Goal: Information Seeking & Learning: Understand process/instructions

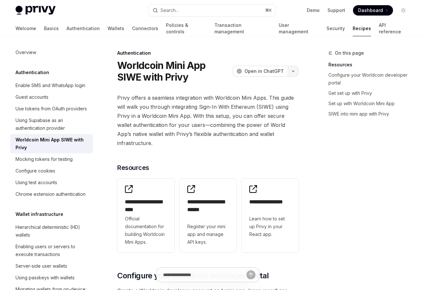
click at [298, 71] on button "button" at bounding box center [293, 71] width 11 height 11
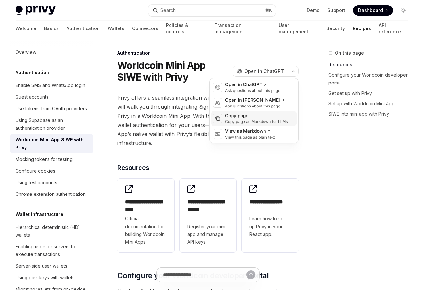
click at [248, 123] on div "Copy page as Markdown for LLMs" at bounding box center [256, 121] width 63 height 5
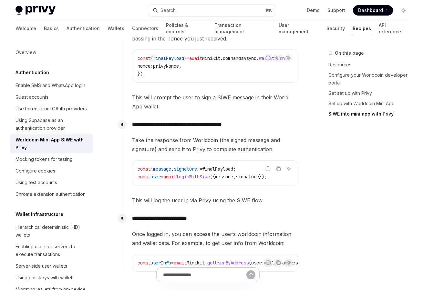
scroll to position [769, 0]
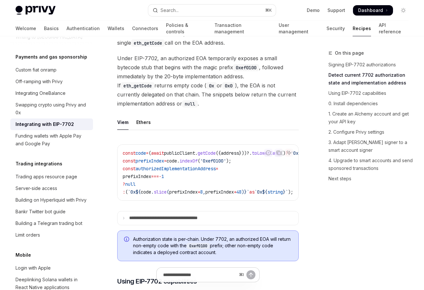
scroll to position [313, 0]
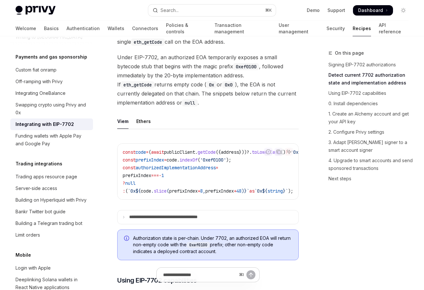
drag, startPoint x: 187, startPoint y: 168, endPoint x: 206, endPoint y: 168, distance: 18.7
click at [206, 168] on div "const code = ( await publicClient . getCode ({ address }))?. toLowerCase () ?? …" at bounding box center [208, 171] width 181 height 56
drag, startPoint x: 221, startPoint y: 169, endPoint x: 251, endPoint y: 169, distance: 30.1
click at [251, 169] on div "const code = ( await publicClient . getCode ({ address }))?. toLowerCase () ?? …" at bounding box center [208, 171] width 181 height 56
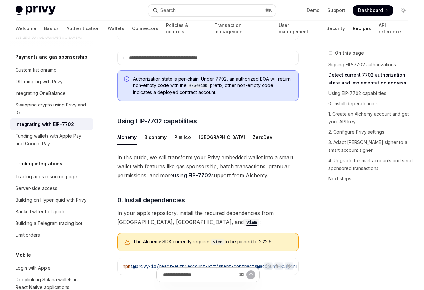
scroll to position [480, 0]
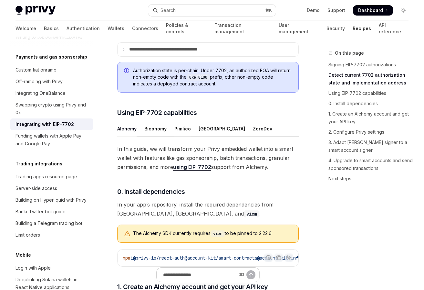
click at [185, 121] on div "Pimlico" at bounding box center [182, 128] width 16 height 15
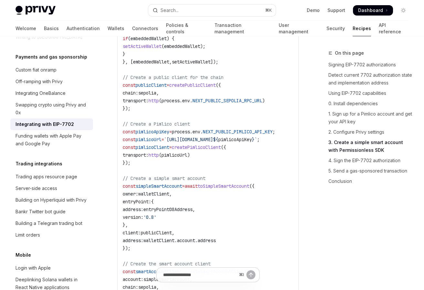
click at [231, 183] on span "toSimpleSmartAccount" at bounding box center [224, 186] width 52 height 6
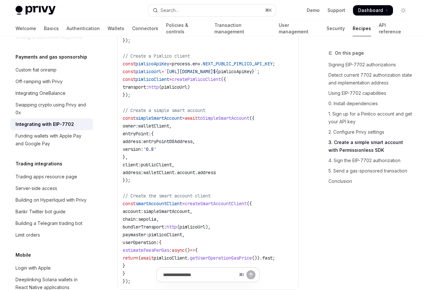
click at [228, 200] on span "createSmartAccountClient" at bounding box center [216, 203] width 62 height 6
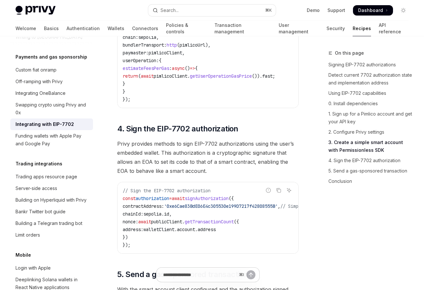
scroll to position [1405, 0]
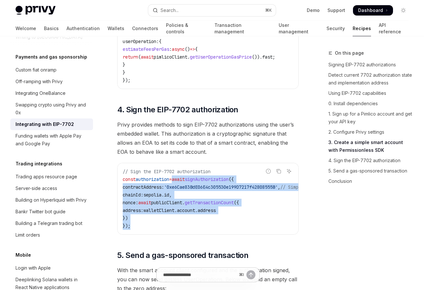
drag, startPoint x: 219, startPoint y: 200, endPoint x: 179, endPoint y: 150, distance: 63.6
click at [179, 167] on code "// Sign the EIP-7702 authorization const authorization = await signAuthorizatio…" at bounding box center [261, 198] width 277 height 62
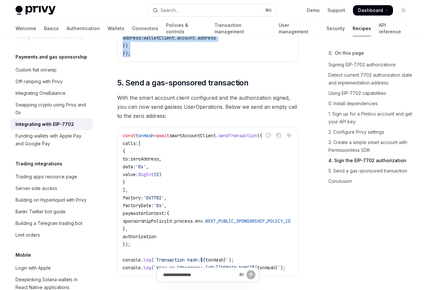
scroll to position [1578, 0]
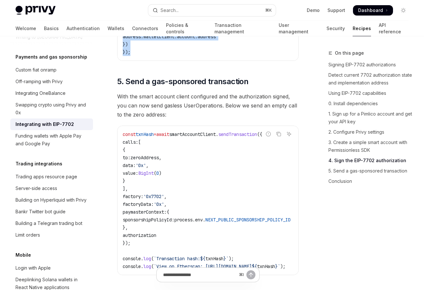
drag, startPoint x: 265, startPoint y: 245, endPoint x: 183, endPoint y: 122, distance: 147.8
click at [183, 130] on code "const txnHash = await smartAccountClient . sendTransaction ({ calls: [ { to: ze…" at bounding box center [215, 200] width 184 height 140
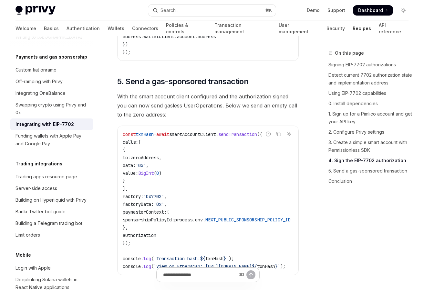
click at [193, 131] on span "smartAccountClient" at bounding box center [192, 134] width 47 height 6
click at [215, 138] on code "const txnHash = await smartAccountClient . sendTransaction ({ calls: [ { to: ze…" at bounding box center [215, 200] width 184 height 140
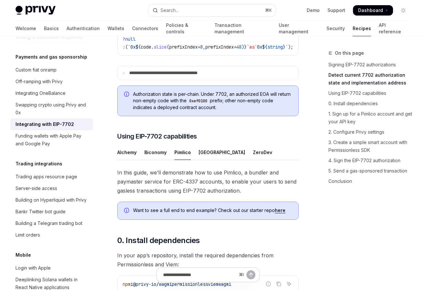
scroll to position [447, 0]
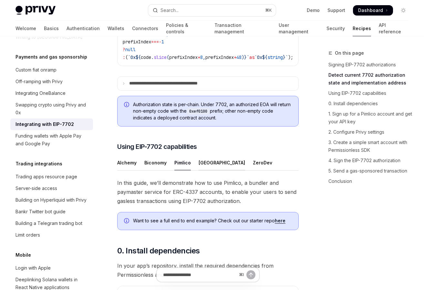
click at [205, 155] on div "[GEOGRAPHIC_DATA]" at bounding box center [222, 162] width 47 height 15
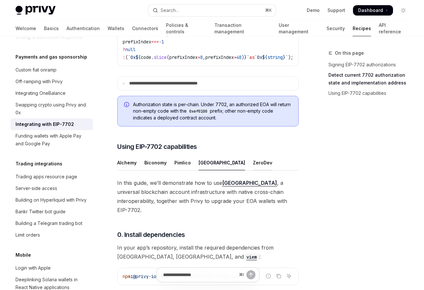
click at [253, 155] on div "ZeroDev" at bounding box center [262, 162] width 19 height 15
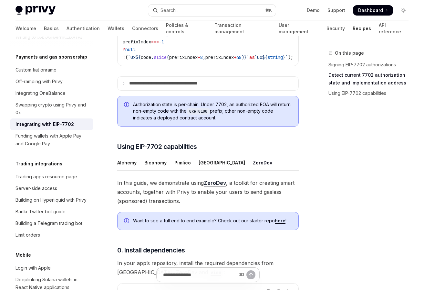
click at [118, 155] on div "Alchemy" at bounding box center [126, 162] width 19 height 15
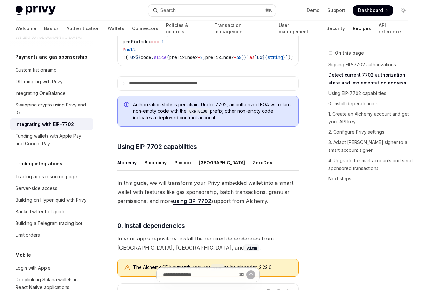
click at [179, 155] on div "Pimlico" at bounding box center [182, 162] width 16 height 15
type textarea "*"
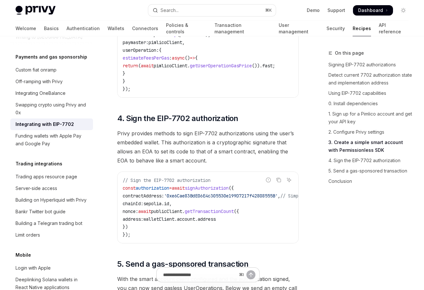
scroll to position [1398, 0]
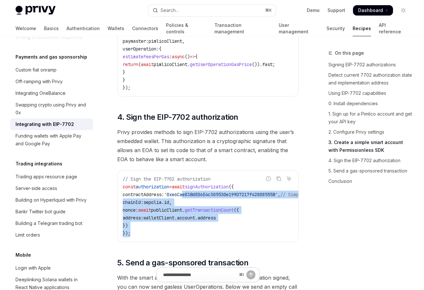
drag, startPoint x: 204, startPoint y: 205, endPoint x: 191, endPoint y: 167, distance: 40.3
click at [191, 175] on code "// Sign the EIP-7702 authorization const authorization = await signAuthorizatio…" at bounding box center [261, 206] width 277 height 62
click at [191, 191] on span "'0xe6Cae83BdE06E4c305530e199D7217f42808555B'" at bounding box center [221, 194] width 114 height 6
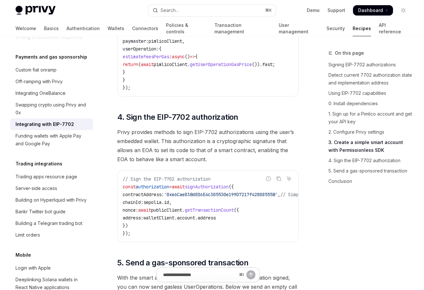
click at [209, 184] on span "signAuthorization" at bounding box center [207, 187] width 44 height 6
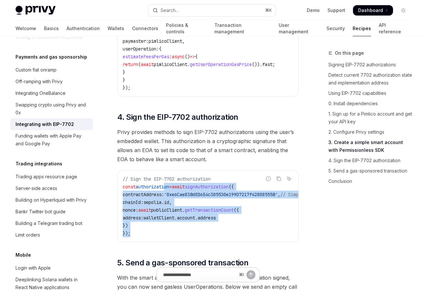
drag, startPoint x: 163, startPoint y: 206, endPoint x: 167, endPoint y: 159, distance: 46.7
click at [167, 175] on code "// Sign the EIP-7702 authorization const authorization = await signAuthorizatio…" at bounding box center [261, 206] width 277 height 62
click at [162, 199] on span "sepolia" at bounding box center [152, 202] width 18 height 6
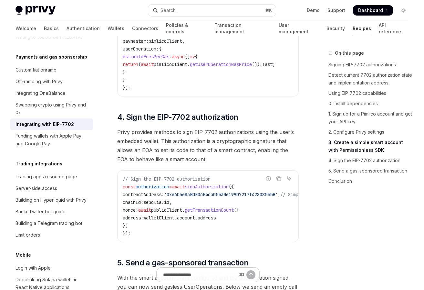
click at [182, 191] on span "'0xe6Cae83BdE06E4c305530e199D7217f42808555B'" at bounding box center [221, 194] width 114 height 6
click at [143, 199] on span "chainId:" at bounding box center [133, 202] width 21 height 6
click at [138, 207] on span "nonce:" at bounding box center [131, 210] width 16 height 6
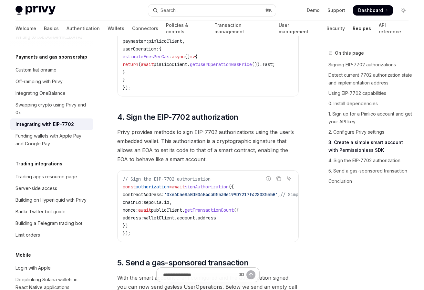
drag, startPoint x: 140, startPoint y: 188, endPoint x: 143, endPoint y: 193, distance: 6.1
click at [143, 193] on code "// Sign the EIP-7702 authorization const authorization = await signAuthorizatio…" at bounding box center [261, 206] width 277 height 62
click at [143, 215] on span "address:" at bounding box center [133, 218] width 21 height 6
click at [143, 197] on code "// Sign the EIP-7702 authorization const authorization = await signAuthorizatio…" at bounding box center [261, 206] width 277 height 62
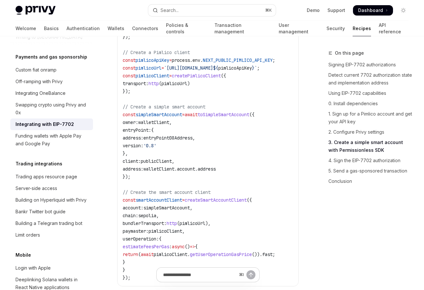
scroll to position [1207, 0]
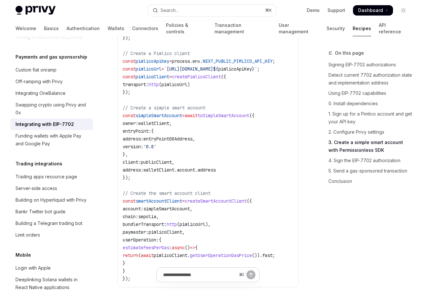
click at [164, 120] on span "walletClient" at bounding box center [153, 123] width 31 height 6
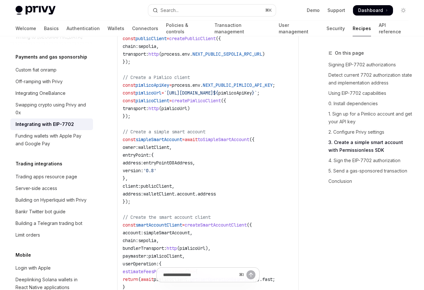
scroll to position [1154, 0]
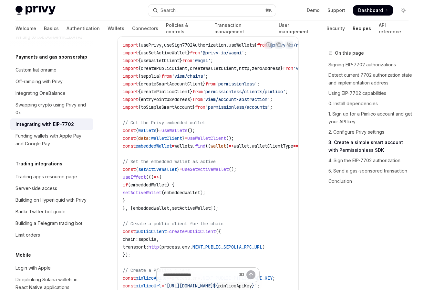
click at [226, 135] on span "useWalletClient" at bounding box center [206, 138] width 39 height 6
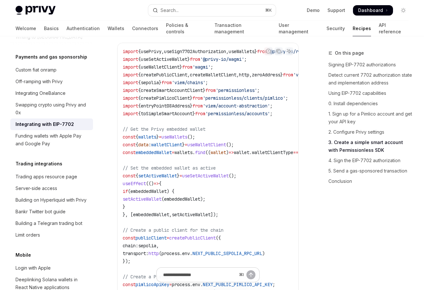
scroll to position [1019, 0]
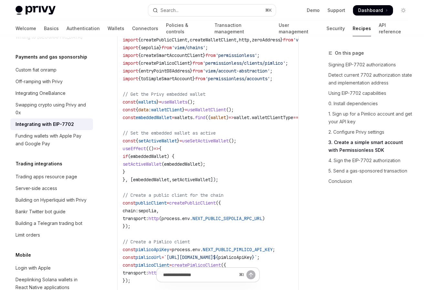
click at [182, 107] on span "walletClient" at bounding box center [166, 110] width 31 height 6
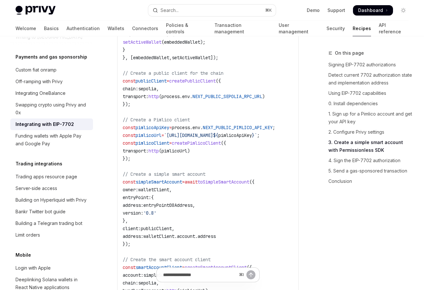
scroll to position [1140, 0]
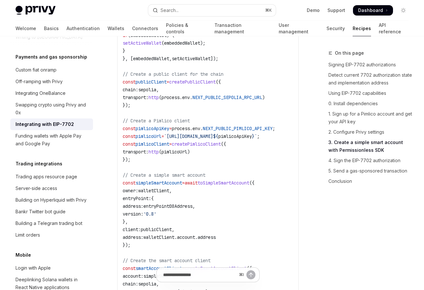
click at [158, 187] on span "walletClient" at bounding box center [153, 190] width 31 height 6
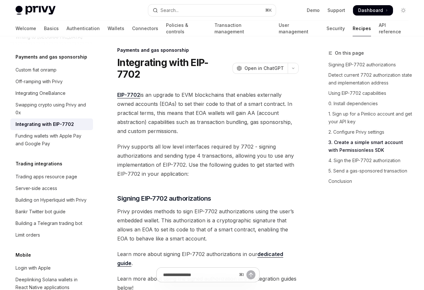
scroll to position [0, 0]
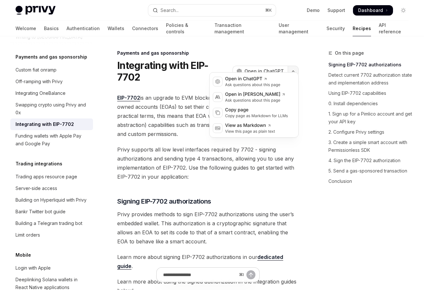
click at [298, 66] on button "button" at bounding box center [293, 71] width 11 height 11
click at [252, 115] on div "Copy page as Markdown for LLMs" at bounding box center [256, 115] width 63 height 5
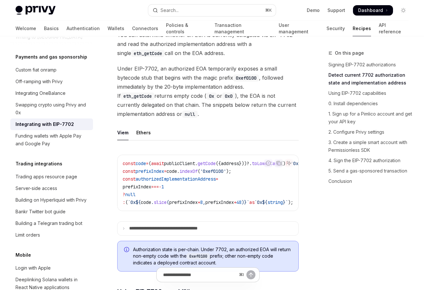
scroll to position [303, 0]
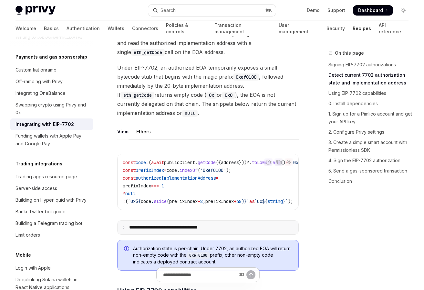
click at [190, 224] on p "**********" at bounding box center [174, 227] width 90 height 6
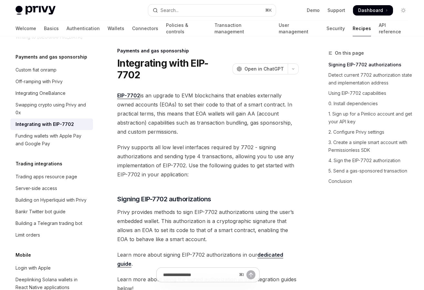
scroll to position [0, 0]
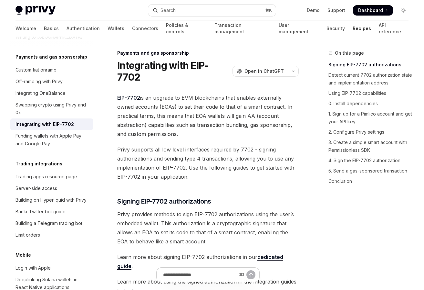
click at [185, 95] on span "EIP-7702 is an upgrade to EVM blockchains that enables externally owned account…" at bounding box center [208, 115] width 182 height 45
drag, startPoint x: 185, startPoint y: 95, endPoint x: 266, endPoint y: 96, distance: 81.1
click at [258, 96] on span "EIP-7702 is an upgrade to EVM blockchains that enables externally owned account…" at bounding box center [208, 115] width 182 height 45
click at [173, 112] on span "EIP-7702 is an upgrade to EVM blockchains that enables externally owned account…" at bounding box center [208, 115] width 182 height 45
drag, startPoint x: 173, startPoint y: 112, endPoint x: 245, endPoint y: 111, distance: 72.1
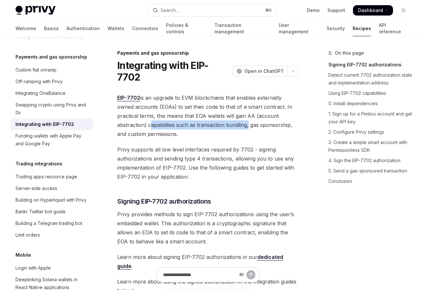
click at [245, 111] on span "EIP-7702 is an upgrade to EVM blockchains that enables externally owned account…" at bounding box center [208, 115] width 182 height 45
click at [259, 111] on span "EIP-7702 is an upgrade to EVM blockchains that enables externally owned account…" at bounding box center [208, 115] width 182 height 45
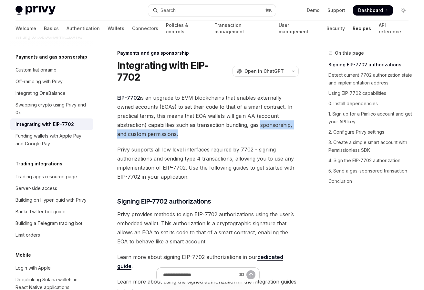
drag, startPoint x: 259, startPoint y: 111, endPoint x: 160, endPoint y: 121, distance: 99.6
click at [160, 121] on span "EIP-7702 is an upgrade to EVM blockchains that enables externally owned account…" at bounding box center [208, 115] width 182 height 45
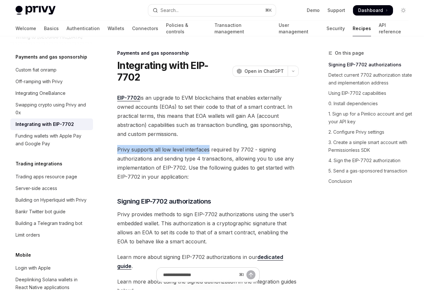
drag, startPoint x: 159, startPoint y: 132, endPoint x: 200, endPoint y: 138, distance: 41.0
click at [200, 145] on span "Privy supports all low level interfaces required by 7702 - signing authorizatio…" at bounding box center [208, 163] width 182 height 36
drag, startPoint x: 200, startPoint y: 138, endPoint x: 173, endPoint y: 136, distance: 26.6
click at [173, 145] on span "Privy supports all low level interfaces required by 7702 - signing authorizatio…" at bounding box center [208, 163] width 182 height 36
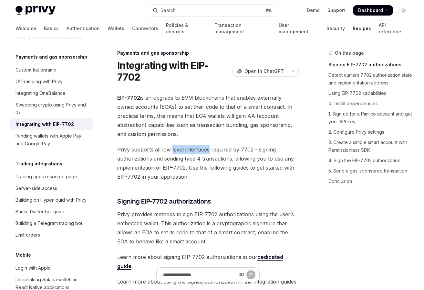
click at [173, 145] on span "Privy supports all low level interfaces required by 7702 - signing authorizatio…" at bounding box center [208, 163] width 182 height 36
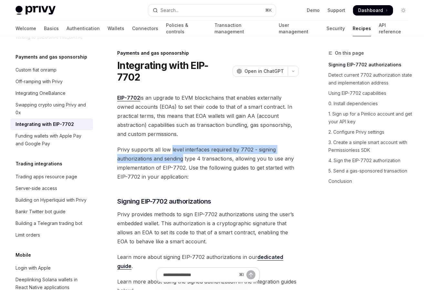
drag, startPoint x: 173, startPoint y: 136, endPoint x: 172, endPoint y: 144, distance: 7.9
click at [172, 145] on span "Privy supports all low level interfaces required by 7702 - signing authorizatio…" at bounding box center [208, 163] width 182 height 36
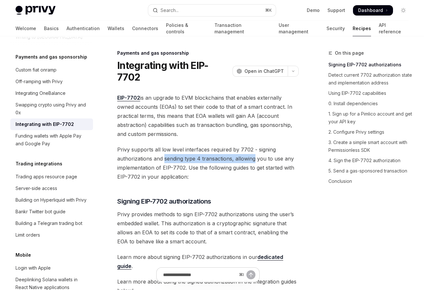
drag, startPoint x: 172, startPoint y: 144, endPoint x: 244, endPoint y: 150, distance: 72.6
click at [244, 150] on span "Privy supports all low level interfaces required by 7702 - signing authorizatio…" at bounding box center [208, 163] width 182 height 36
click at [244, 149] on span "Privy supports all low level interfaces required by 7702 - signing authorizatio…" at bounding box center [208, 163] width 182 height 36
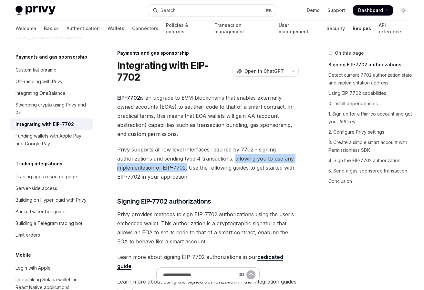
drag, startPoint x: 244, startPoint y: 149, endPoint x: 184, endPoint y: 152, distance: 60.2
click at [184, 152] on span "Privy supports all low level interfaces required by 7702 - signing authorizatio…" at bounding box center [208, 163] width 182 height 36
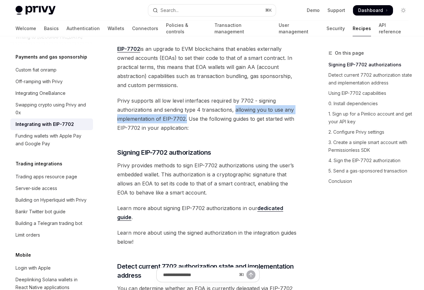
scroll to position [53, 0]
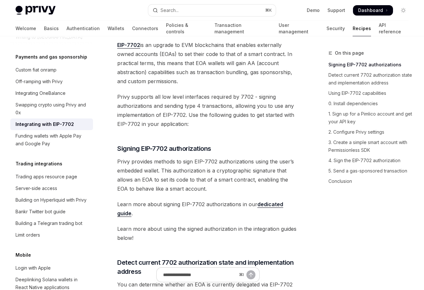
click at [146, 157] on span "Privy provides methods to sign EIP-7702 authorizations using the user’s embedde…" at bounding box center [208, 175] width 182 height 36
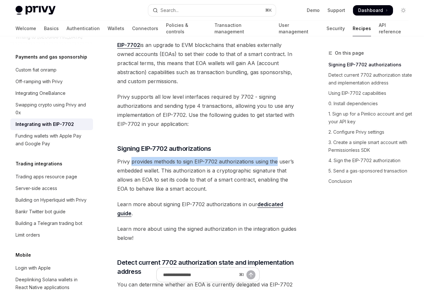
drag, startPoint x: 146, startPoint y: 145, endPoint x: 274, endPoint y: 152, distance: 128.1
click at [274, 157] on span "Privy provides methods to sign EIP-7702 authorizations using the user’s embedde…" at bounding box center [208, 175] width 182 height 36
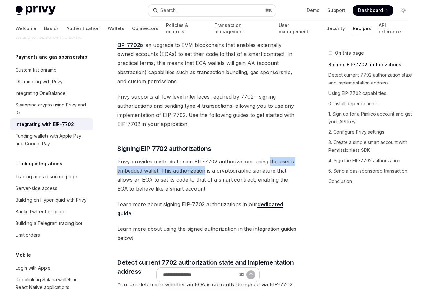
drag, startPoint x: 274, startPoint y: 152, endPoint x: 174, endPoint y: 156, distance: 99.9
click at [174, 157] on span "Privy provides methods to sign EIP-7702 authorizations using the user’s embedde…" at bounding box center [208, 175] width 182 height 36
click at [172, 157] on span "Privy provides methods to sign EIP-7702 authorizations using the user’s embedde…" at bounding box center [208, 175] width 182 height 36
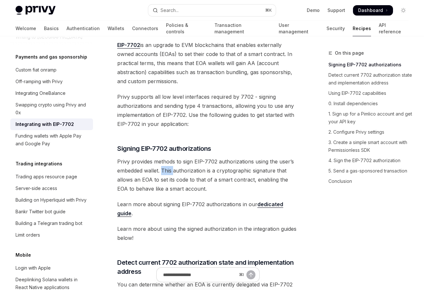
drag, startPoint x: 172, startPoint y: 157, endPoint x: 168, endPoint y: 157, distance: 3.6
click at [168, 157] on span "Privy provides methods to sign EIP-7702 authorizations using the user’s embedde…" at bounding box center [208, 175] width 182 height 36
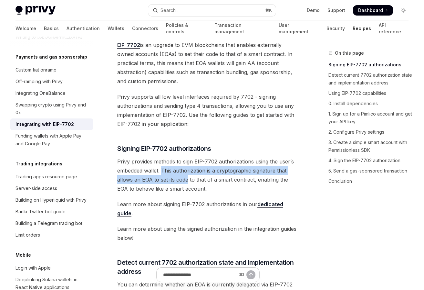
drag, startPoint x: 168, startPoint y: 157, endPoint x: 179, endPoint y: 169, distance: 16.0
click at [179, 169] on span "Privy provides methods to sign EIP-7702 authorizations using the user’s embedde…" at bounding box center [208, 175] width 182 height 36
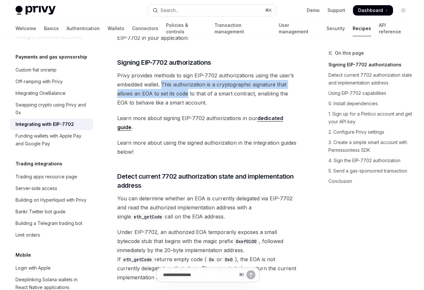
scroll to position [156, 0]
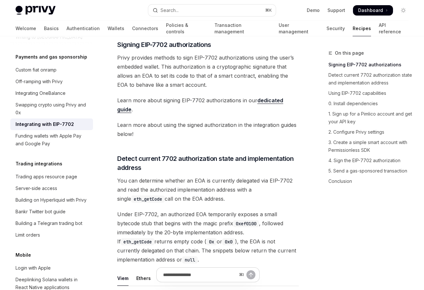
click at [138, 176] on span "You can determine whether an EOA is currently delegated via EIP-7702 and read t…" at bounding box center [208, 189] width 182 height 27
click at [125, 154] on span "Detect current 7702 authorization state and implementation address" at bounding box center [208, 163] width 182 height 18
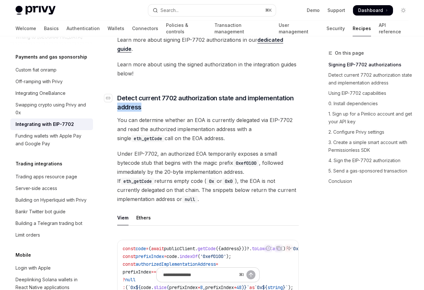
scroll to position [240, 0]
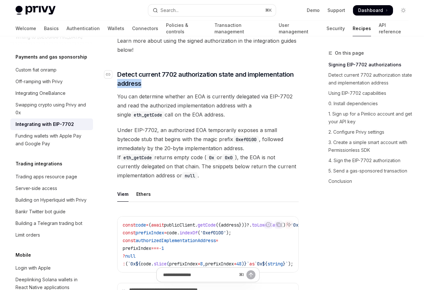
click at [128, 70] on span "Detect current 7702 authorization state and implementation address" at bounding box center [208, 79] width 182 height 18
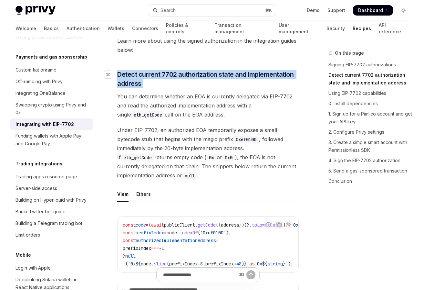
drag, startPoint x: 128, startPoint y: 55, endPoint x: 156, endPoint y: 63, distance: 29.2
click at [156, 70] on span "Detect current 7702 authorization state and implementation address" at bounding box center [208, 79] width 182 height 18
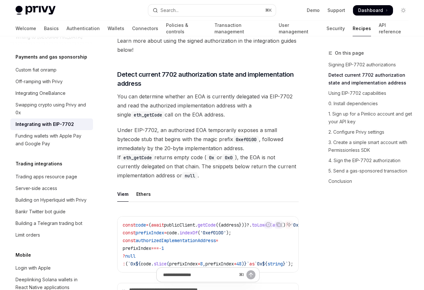
click at [132, 92] on span "You can determine whether an EOA is currently delegated via EIP-7702 and read t…" at bounding box center [208, 105] width 182 height 27
drag, startPoint x: 132, startPoint y: 80, endPoint x: 204, endPoint y: 77, distance: 71.8
click at [204, 92] on span "You can determine whether an EOA is currently delegated via EIP-7702 and read t…" at bounding box center [208, 105] width 182 height 27
drag, startPoint x: 204, startPoint y: 77, endPoint x: 244, endPoint y: 76, distance: 40.4
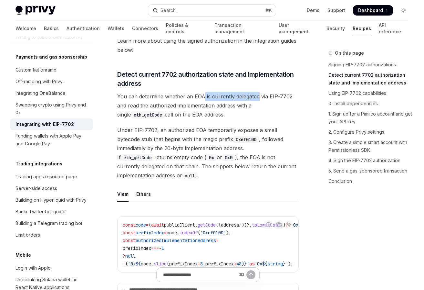
click at [243, 92] on span "You can determine whether an EOA is currently delegated via EIP-7702 and read t…" at bounding box center [208, 105] width 182 height 27
click at [244, 92] on span "You can determine whether an EOA is currently delegated via EIP-7702 and read t…" at bounding box center [208, 105] width 182 height 27
click at [193, 92] on span "You can determine whether an EOA is currently delegated via EIP-7702 and read t…" at bounding box center [208, 105] width 182 height 27
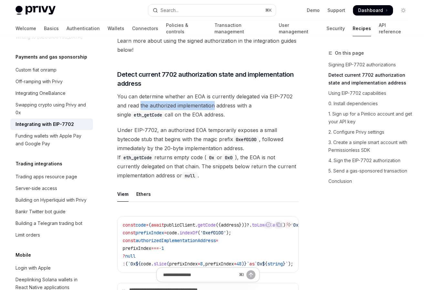
drag, startPoint x: 193, startPoint y: 80, endPoint x: 145, endPoint y: 83, distance: 47.9
click at [146, 92] on span "You can determine whether an EOA is currently delegated via EIP-7702 and read t…" at bounding box center [208, 105] width 182 height 27
click at [144, 92] on span "You can determine whether an EOA is currently delegated via EIP-7702 and read t…" at bounding box center [208, 105] width 182 height 27
drag, startPoint x: 144, startPoint y: 83, endPoint x: 229, endPoint y: 82, distance: 84.7
click at [229, 92] on span "You can determine whether an EOA is currently delegated via EIP-7702 and read t…" at bounding box center [208, 105] width 182 height 27
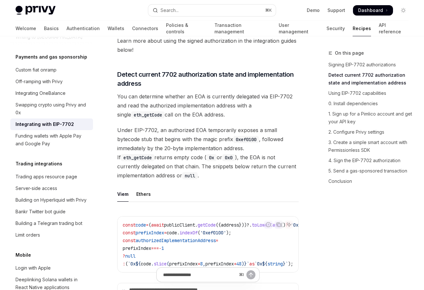
click at [263, 92] on span "You can determine whether an EOA is currently delegated via EIP-7702 and read t…" at bounding box center [208, 105] width 182 height 27
drag, startPoint x: 263, startPoint y: 80, endPoint x: 184, endPoint y: 90, distance: 80.0
click at [184, 92] on span "You can determine whether an EOA is currently delegated via EIP-7702 and read t…" at bounding box center [208, 105] width 182 height 27
click at [195, 93] on span "You can determine whether an EOA is currently delegated via EIP-7702 and read t…" at bounding box center [208, 105] width 182 height 27
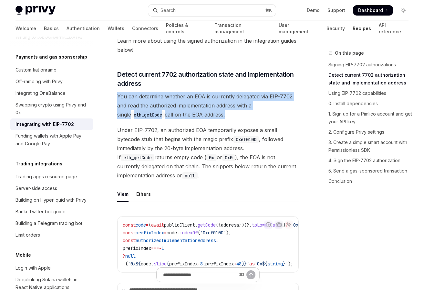
drag, startPoint x: 195, startPoint y: 93, endPoint x: 120, endPoint y: 75, distance: 77.0
click at [120, 92] on span "You can determine whether an EOA is currently delegated via EIP-7702 and read t…" at bounding box center [208, 105] width 182 height 27
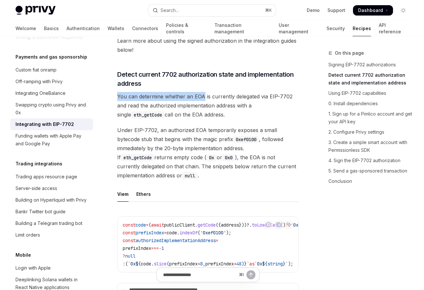
drag, startPoint x: 120, startPoint y: 75, endPoint x: 201, endPoint y: 75, distance: 80.8
click at [201, 92] on span "You can determine whether an EOA is currently delegated via EIP-7702 and read t…" at bounding box center [208, 105] width 182 height 27
drag, startPoint x: 201, startPoint y: 75, endPoint x: 251, endPoint y: 73, distance: 50.4
click at [251, 92] on span "You can determine whether an EOA is currently delegated via EIP-7702 and read t…" at bounding box center [208, 105] width 182 height 27
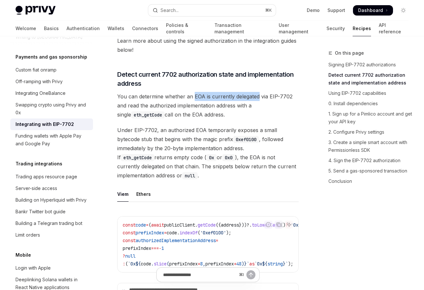
click at [251, 92] on span "You can determine whether an EOA is currently delegated via EIP-7702 and read t…" at bounding box center [208, 105] width 182 height 27
click at [274, 92] on span "You can determine whether an EOA is currently delegated via EIP-7702 and read t…" at bounding box center [208, 105] width 182 height 27
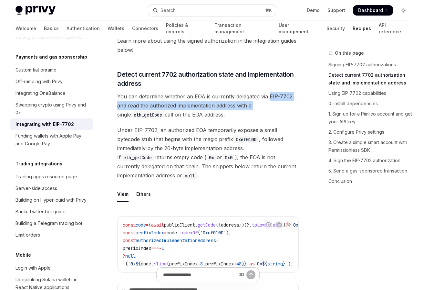
drag, startPoint x: 274, startPoint y: 73, endPoint x: 251, endPoint y: 81, distance: 25.0
click at [251, 92] on span "You can determine whether an EOA is currently delegated via EIP-7702 and read t…" at bounding box center [208, 105] width 182 height 27
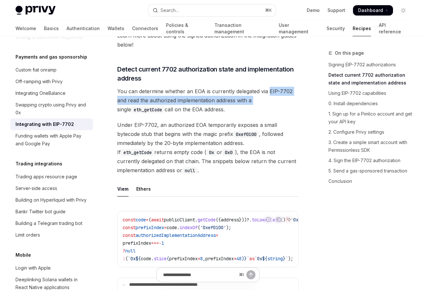
scroll to position [244, 0]
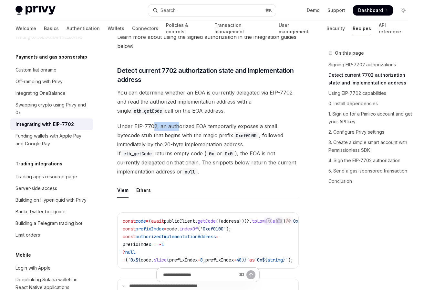
drag, startPoint x: 153, startPoint y: 106, endPoint x: 179, endPoint y: 105, distance: 26.2
click at [179, 121] on span "Under EIP-7702, an authorized EOA temporarily exposes a small bytecode stub tha…" at bounding box center [208, 148] width 182 height 54
drag, startPoint x: 179, startPoint y: 105, endPoint x: 240, endPoint y: 107, distance: 61.4
click at [240, 121] on span "Under EIP-7702, an authorized EOA temporarily exposes a small bytecode stub tha…" at bounding box center [208, 148] width 182 height 54
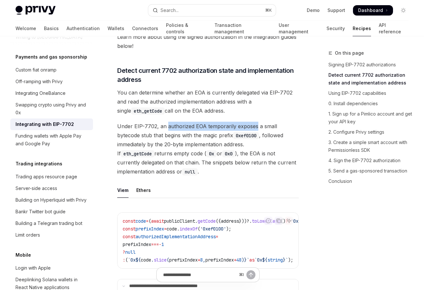
click at [240, 121] on span "Under EIP-7702, an authorized EOA temporarily exposes a small bytecode stub tha…" at bounding box center [208, 148] width 182 height 54
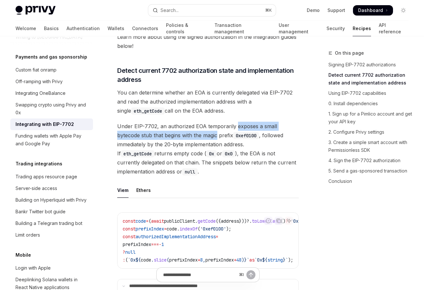
drag, startPoint x: 240, startPoint y: 107, endPoint x: 186, endPoint y: 114, distance: 54.5
click at [186, 121] on span "Under EIP-7702, an authorized EOA temporarily exposes a small bytecode stub tha…" at bounding box center [208, 148] width 182 height 54
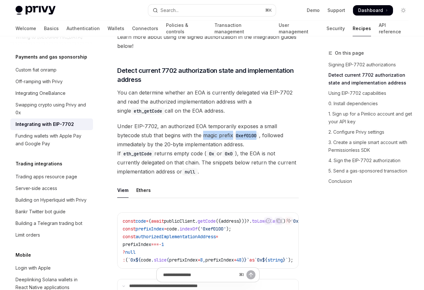
drag, startPoint x: 186, startPoint y: 114, endPoint x: 228, endPoint y: 113, distance: 42.0
click at [219, 121] on span "Under EIP-7702, an authorized EOA temporarily exposes a small bytecode stub tha…" at bounding box center [208, 148] width 182 height 54
click at [254, 121] on span "Under EIP-7702, an authorized EOA temporarily exposes a small bytecode stub tha…" at bounding box center [208, 148] width 182 height 54
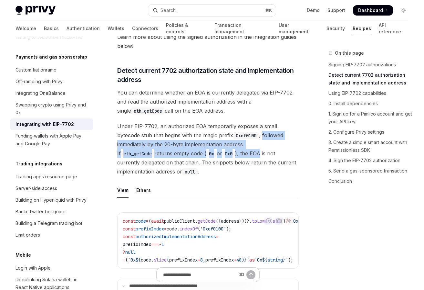
drag, startPoint x: 254, startPoint y: 113, endPoint x: 186, endPoint y: 133, distance: 70.8
click at [186, 133] on span "Under EIP-7702, an authorized EOA temporarily exposes a small bytecode stub tha…" at bounding box center [208, 148] width 182 height 54
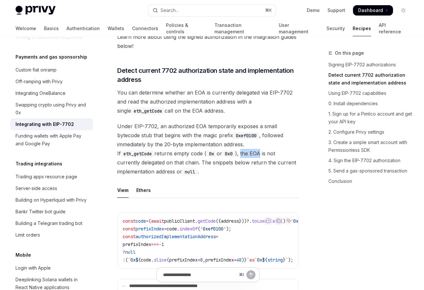
drag, startPoint x: 186, startPoint y: 133, endPoint x: 175, endPoint y: 132, distance: 11.4
click at [175, 132] on span "Under EIP-7702, an authorized EOA temporarily exposes a small bytecode stub tha…" at bounding box center [208, 148] width 182 height 54
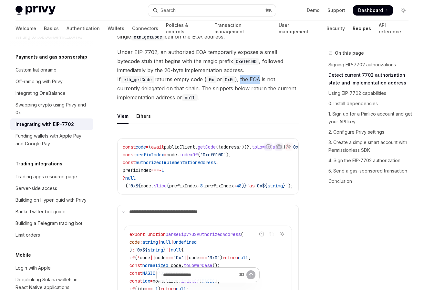
scroll to position [318, 0]
drag, startPoint x: 217, startPoint y: 167, endPoint x: 239, endPoint y: 168, distance: 22.0
click at [239, 168] on div "**********" at bounding box center [208, 228] width 182 height 192
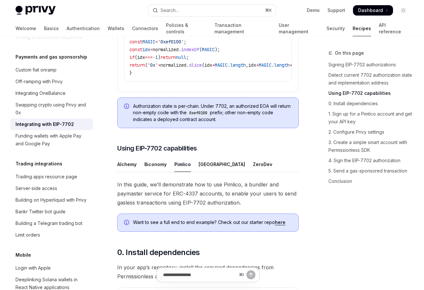
scroll to position [550, 0]
drag, startPoint x: 119, startPoint y: 156, endPoint x: 203, endPoint y: 160, distance: 84.4
click at [203, 179] on span "In this guide, we’ll demonstrate how to use Pimlico, a bundler and paymaster se…" at bounding box center [208, 192] width 182 height 27
click at [204, 179] on span "In this guide, we’ll demonstrate how to use Pimlico, a bundler and paymaster se…" at bounding box center [208, 192] width 182 height 27
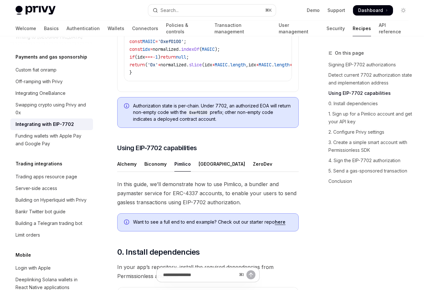
click at [199, 179] on span "In this guide, we’ll demonstrate how to use Pimlico, a bundler and paymaster se…" at bounding box center [208, 192] width 182 height 27
click at [248, 179] on span "In this guide, we’ll demonstrate how to use Pimlico, a bundler and paymaster se…" at bounding box center [208, 192] width 182 height 27
drag, startPoint x: 248, startPoint y: 159, endPoint x: 222, endPoint y: 157, distance: 26.2
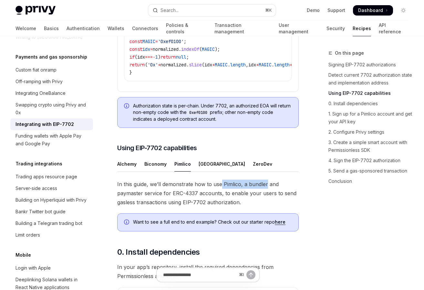
click at [222, 179] on span "In this guide, we’ll demonstrate how to use Pimlico, a bundler and paymaster se…" at bounding box center [208, 192] width 182 height 27
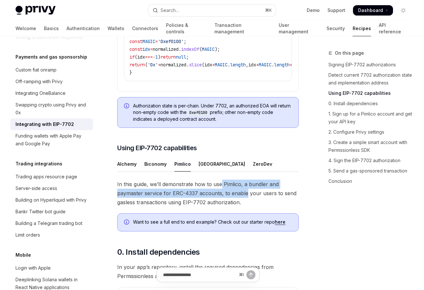
drag, startPoint x: 222, startPoint y: 157, endPoint x: 233, endPoint y: 169, distance: 16.2
click at [233, 179] on span "In this guide, we’ll demonstrate how to use Pimlico, a bundler and paymaster se…" at bounding box center [208, 192] width 182 height 27
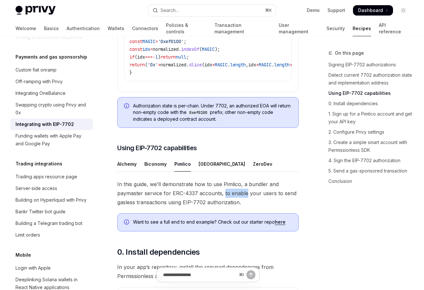
drag, startPoint x: 233, startPoint y: 169, endPoint x: 226, endPoint y: 169, distance: 7.8
click at [226, 179] on span "In this guide, we’ll demonstrate how to use Pimlico, a bundler and paymaster se…" at bounding box center [208, 192] width 182 height 27
click at [199, 179] on span "In this guide, we’ll demonstrate how to use Pimlico, a bundler and paymaster se…" at bounding box center [208, 192] width 182 height 27
drag, startPoint x: 199, startPoint y: 167, endPoint x: 171, endPoint y: 167, distance: 28.4
click at [171, 179] on span "In this guide, we’ll demonstrate how to use Pimlico, a bundler and paymaster se…" at bounding box center [208, 192] width 182 height 27
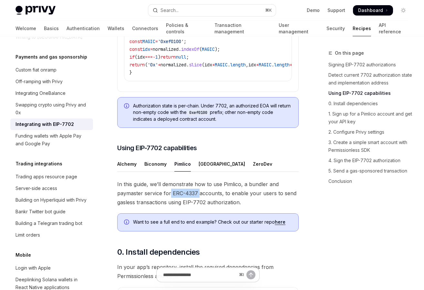
click at [171, 179] on span "In this guide, we’ll demonstrate how to use Pimlico, a bundler and paymaster se…" at bounding box center [208, 192] width 182 height 27
drag, startPoint x: 171, startPoint y: 167, endPoint x: 205, endPoint y: 170, distance: 34.3
click at [205, 179] on span "In this guide, we’ll demonstrate how to use Pimlico, a bundler and paymaster se…" at bounding box center [208, 192] width 182 height 27
drag, startPoint x: 205, startPoint y: 170, endPoint x: 223, endPoint y: 170, distance: 18.4
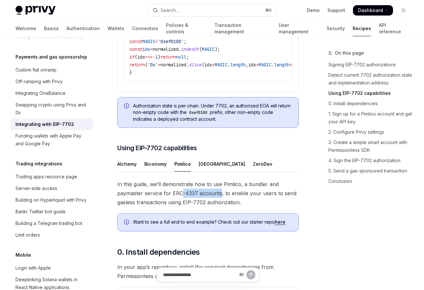
click at [188, 179] on span "In this guide, we’ll demonstrate how to use Pimlico, a bundler and paymaster se…" at bounding box center [208, 192] width 182 height 27
click at [237, 179] on span "In this guide, we’ll demonstrate how to use Pimlico, a bundler and paymaster se…" at bounding box center [208, 192] width 182 height 27
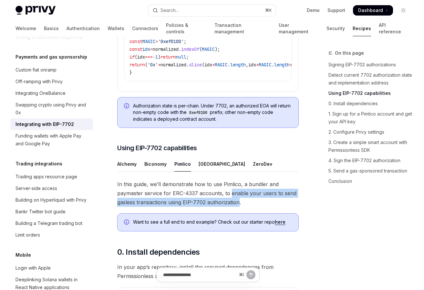
drag, startPoint x: 237, startPoint y: 170, endPoint x: 228, endPoint y: 174, distance: 9.4
click at [228, 179] on span "In this guide, we’ll demonstrate how to use Pimlico, a bundler and paymaster se…" at bounding box center [208, 192] width 182 height 27
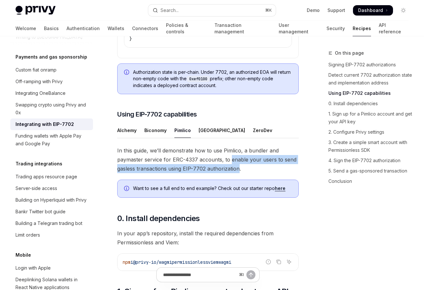
scroll to position [628, 0]
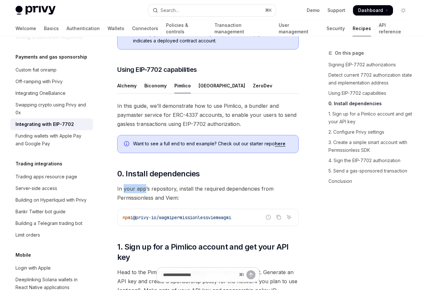
drag, startPoint x: 124, startPoint y: 163, endPoint x: 144, endPoint y: 163, distance: 20.0
click at [144, 184] on span "In your app’s repository, install the required dependencies from Permissionless…" at bounding box center [208, 193] width 182 height 18
click at [187, 184] on span "In your app’s repository, install the required dependencies from Permissionless…" at bounding box center [208, 193] width 182 height 18
click at [185, 184] on span "In your app’s repository, install the required dependencies from Permissionless…" at bounding box center [208, 193] width 182 height 18
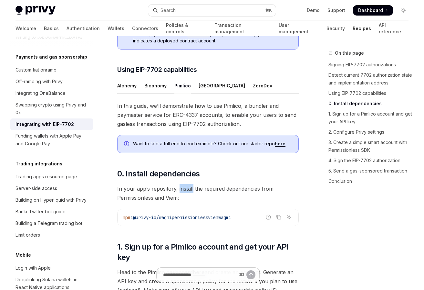
click at [185, 184] on span "In your app’s repository, install the required dependencies from Permissionless…" at bounding box center [208, 193] width 182 height 18
click at [127, 184] on span "In your app’s repository, install the required dependencies from Permissionless…" at bounding box center [208, 193] width 182 height 18
drag, startPoint x: 116, startPoint y: 162, endPoint x: 166, endPoint y: 164, distance: 50.2
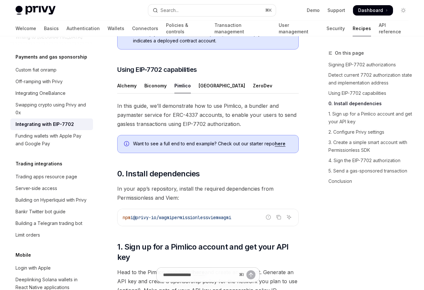
click at [182, 184] on span "In your app’s repository, install the required dependencies from Permissionless…" at bounding box center [208, 193] width 182 height 18
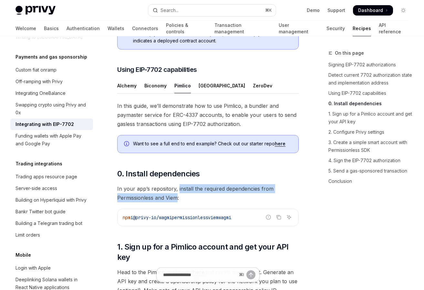
drag, startPoint x: 182, startPoint y: 164, endPoint x: 171, endPoint y: 170, distance: 12.9
click at [171, 184] on span "In your app’s repository, install the required dependencies from Permissionless…" at bounding box center [208, 193] width 182 height 18
drag, startPoint x: 171, startPoint y: 170, endPoint x: 125, endPoint y: 162, distance: 46.0
click at [125, 184] on span "In your app’s repository, install the required dependencies from Permissionless…" at bounding box center [208, 193] width 182 height 18
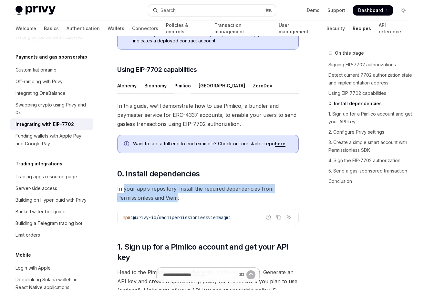
click at [125, 184] on span "In your app’s repository, install the required dependencies from Permissionless…" at bounding box center [208, 193] width 182 height 18
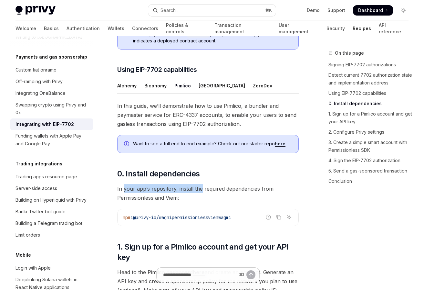
drag, startPoint x: 125, startPoint y: 162, endPoint x: 198, endPoint y: 167, distance: 72.6
click at [198, 184] on span "In your app’s repository, install the required dependencies from Permissionless…" at bounding box center [208, 193] width 182 height 18
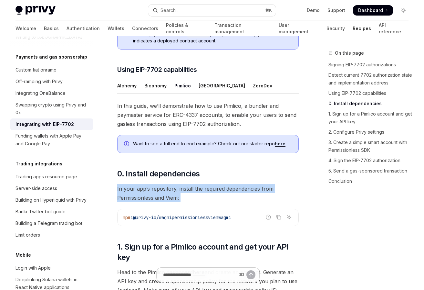
click at [198, 184] on span "In your app’s repository, install the required dependencies from Permissionless…" at bounding box center [208, 193] width 182 height 18
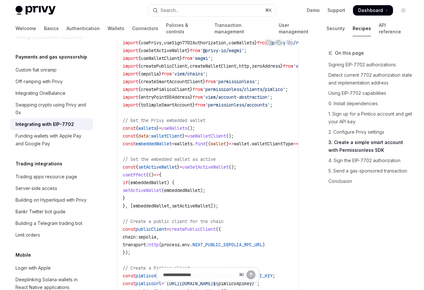
scroll to position [1100, 0]
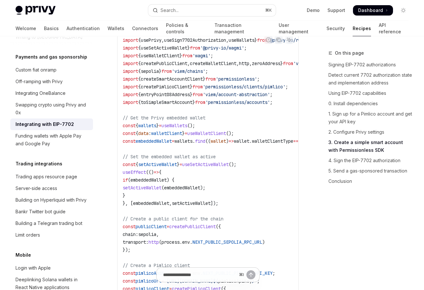
click at [212, 223] on span "createPublicClient" at bounding box center [192, 226] width 47 height 6
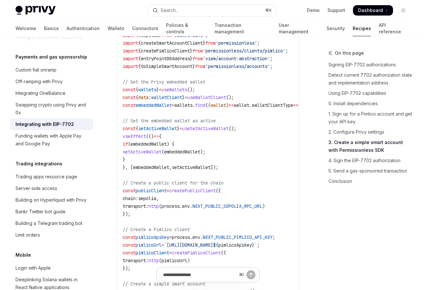
scroll to position [1136, 0]
click at [208, 133] on code "import { usePrivy , useSign7702Authorization , useWallets } from '@privy-io/rea…" at bounding box center [233, 229] width 220 height 458
click at [208, 132] on code "import { usePrivy , useSign7702Authorization , useWallets } from '@privy-io/rea…" at bounding box center [233, 229] width 220 height 458
click at [214, 171] on code "import { usePrivy , useSign7702Authorization , useWallets } from '@privy-io/rea…" at bounding box center [233, 229] width 220 height 458
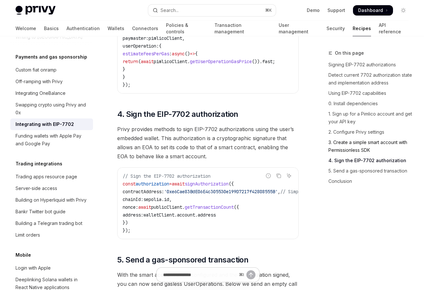
scroll to position [1505, 0]
click at [229, 180] on span "signAuthorization" at bounding box center [207, 183] width 44 height 6
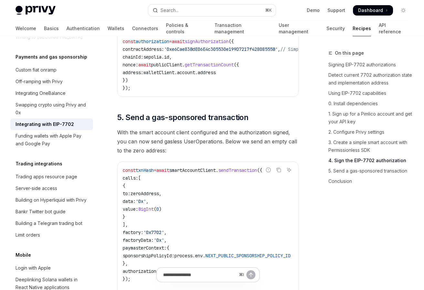
scroll to position [1648, 0]
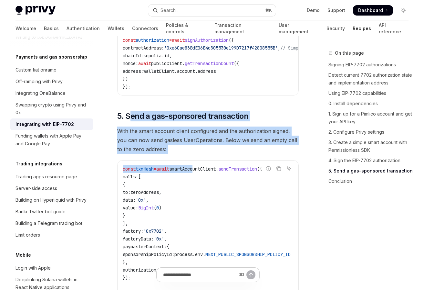
drag, startPoint x: 132, startPoint y: 96, endPoint x: 205, endPoint y: 148, distance: 89.7
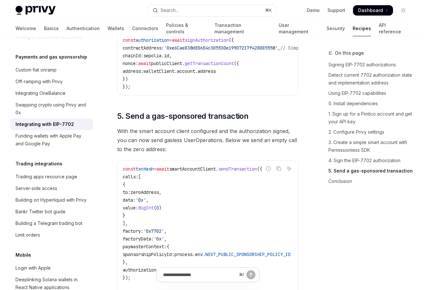
click at [210, 165] on code "const txnHash = await smartAccountClient . sendTransaction ({ calls: [ { to: ze…" at bounding box center [215, 235] width 184 height 140
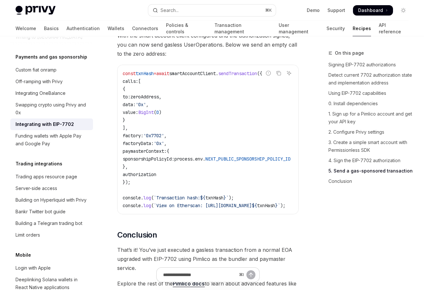
scroll to position [1744, 0]
click at [227, 100] on code "const txnHash = await smartAccountClient . sendTransaction ({ calls: [ { to: ze…" at bounding box center [215, 139] width 184 height 140
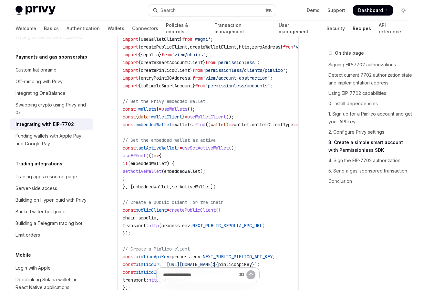
scroll to position [1115, 0]
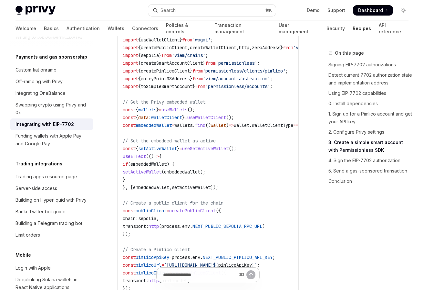
click at [205, 114] on span "useWalletClient" at bounding box center [206, 117] width 39 height 6
click at [209, 114] on span "useWalletClient" at bounding box center [206, 117] width 39 height 6
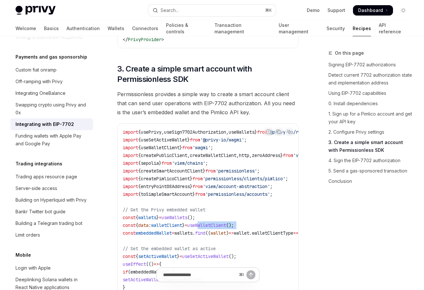
scroll to position [997, 0]
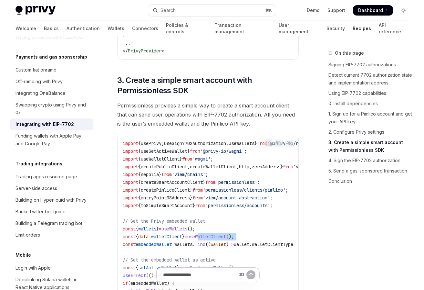
click at [218, 233] on span "useWalletClient" at bounding box center [206, 236] width 39 height 6
click at [219, 233] on span "useWalletClient" at bounding box center [206, 236] width 39 height 6
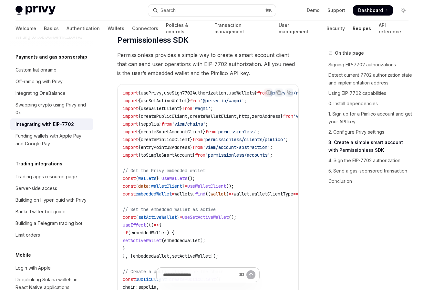
scroll to position [1048, 0]
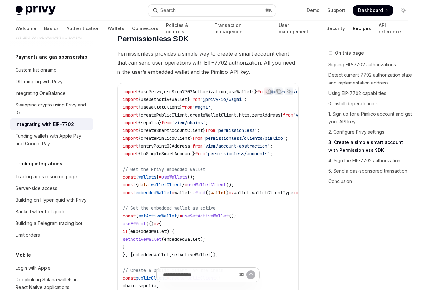
click at [182, 182] on span "walletClient" at bounding box center [166, 185] width 31 height 6
copy code "const { data : walletClient } = useWalletClient ();"
click at [168, 104] on span "useWalletClient" at bounding box center [160, 107] width 39 height 6
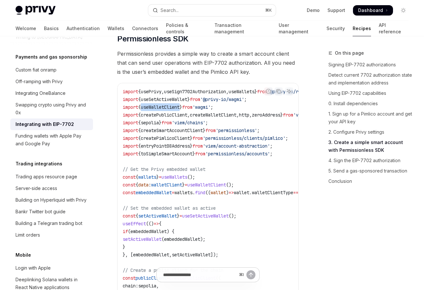
click at [168, 104] on span "useWalletClient" at bounding box center [160, 107] width 39 height 6
copy code "import { useWalletClient } from 'wagmi' ;"
click at [205, 89] on span "useSign7702Authorization" at bounding box center [195, 92] width 62 height 6
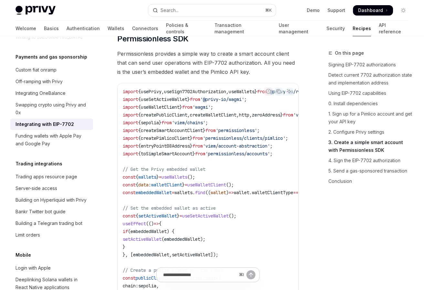
click at [237, 112] on span "createWalletClient" at bounding box center [213, 115] width 47 height 6
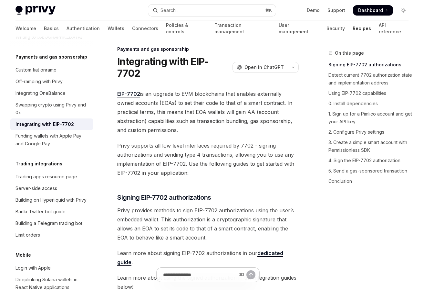
scroll to position [0, 0]
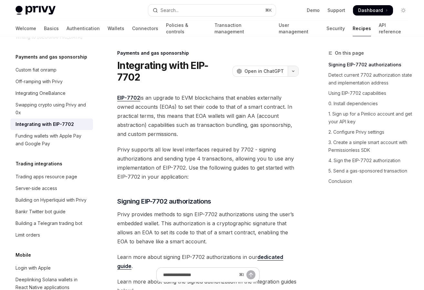
click at [291, 70] on icon "button" at bounding box center [294, 71] width 8 height 3
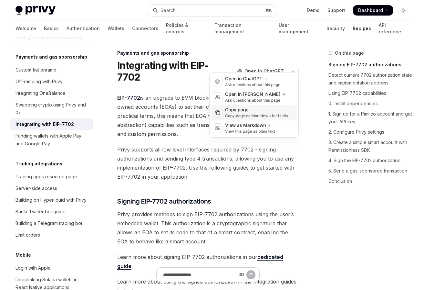
click at [250, 108] on div "Copy page" at bounding box center [256, 110] width 63 height 6
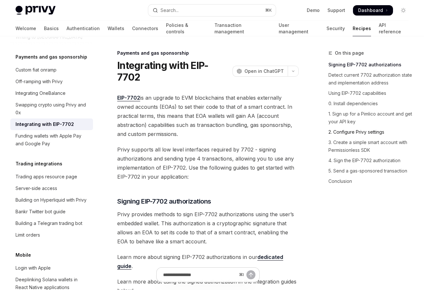
click at [405, 129] on link "2. Configure Privy settings" at bounding box center [371, 132] width 85 height 10
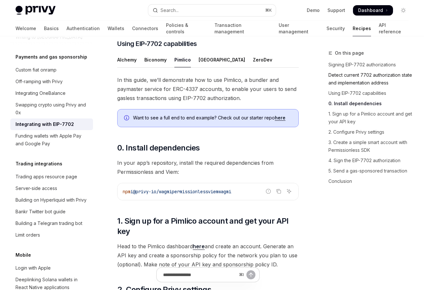
scroll to position [652, 0]
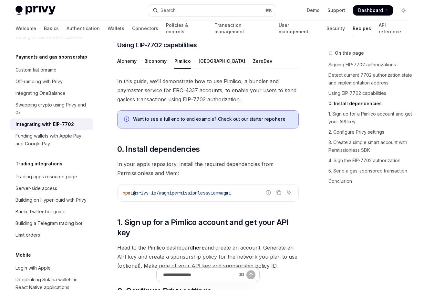
click at [205, 190] on span "permissionless" at bounding box center [190, 193] width 36 height 6
click at [345, 153] on link "3. Create a simple smart account with Permissionless SDK" at bounding box center [371, 146] width 85 height 18
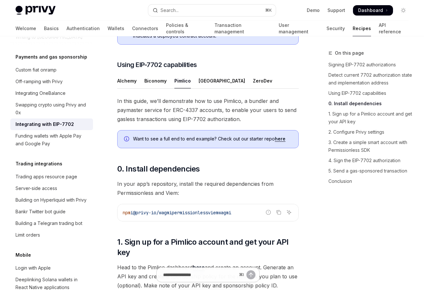
scroll to position [632, 0]
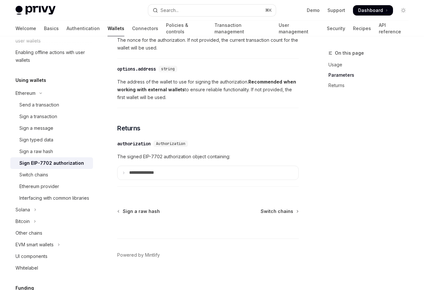
scroll to position [648, 0]
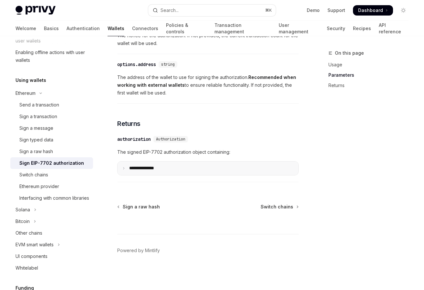
click at [168, 169] on summary "**********" at bounding box center [208, 168] width 181 height 14
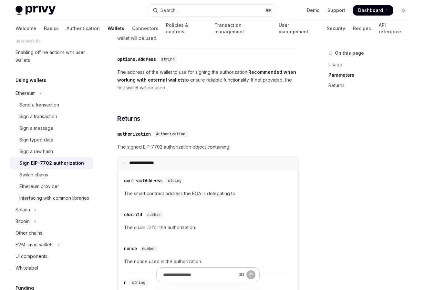
click at [167, 168] on summary "**********" at bounding box center [208, 163] width 181 height 14
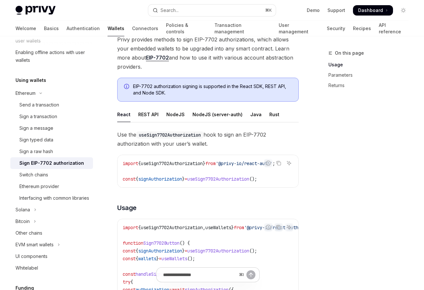
scroll to position [92, 0]
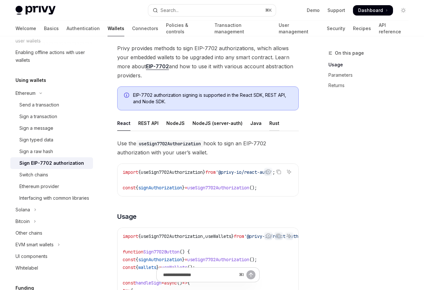
click at [269, 122] on div "Rust" at bounding box center [274, 122] width 10 height 15
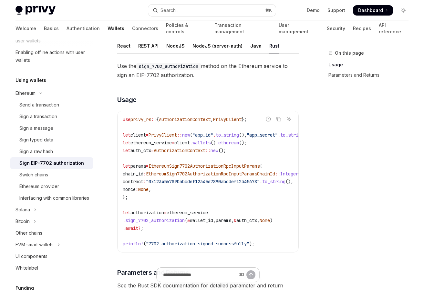
scroll to position [66, 0]
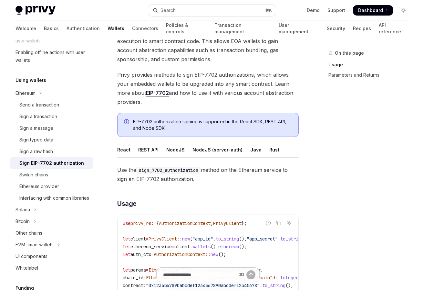
click at [125, 146] on div "React" at bounding box center [123, 149] width 13 height 15
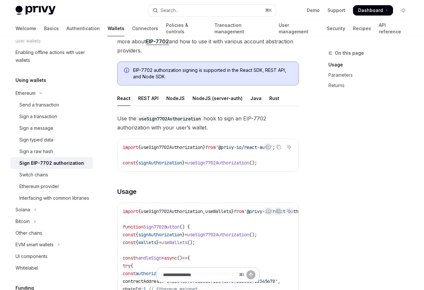
scroll to position [116, 0]
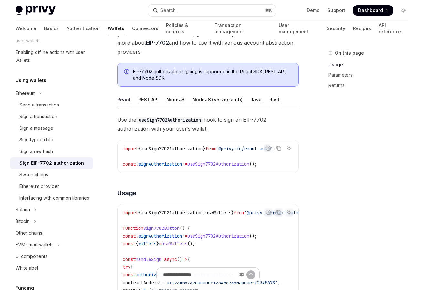
click at [269, 100] on div "Rust" at bounding box center [274, 99] width 10 height 15
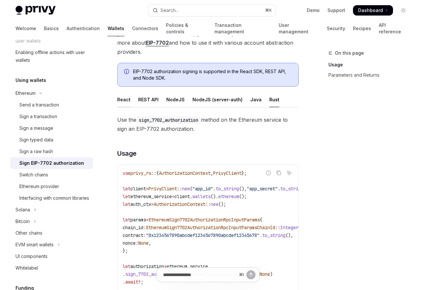
click at [124, 99] on div "React" at bounding box center [123, 99] width 13 height 15
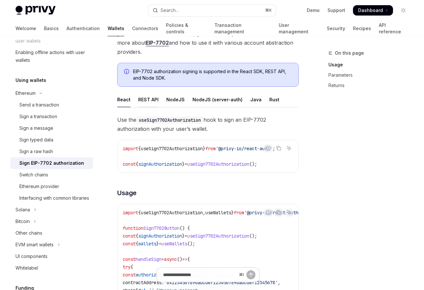
click at [144, 103] on div "REST API" at bounding box center [148, 99] width 20 height 15
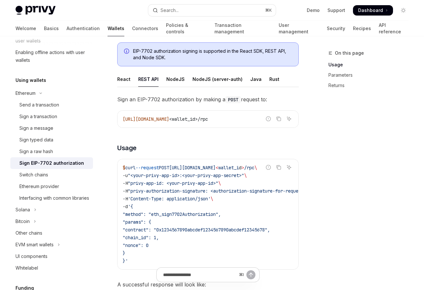
scroll to position [90, 0]
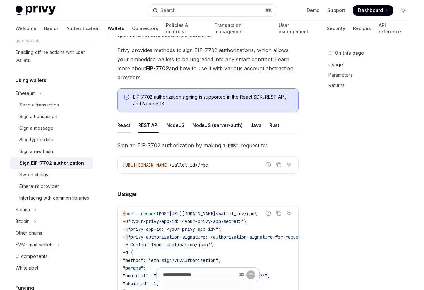
click at [125, 123] on div "React" at bounding box center [123, 124] width 13 height 15
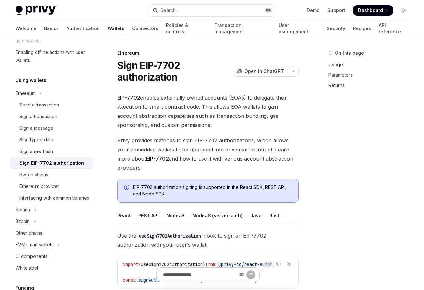
type textarea "*"
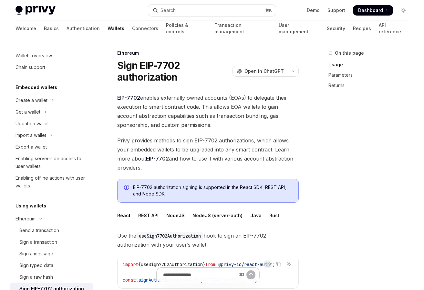
scroll to position [89, 0]
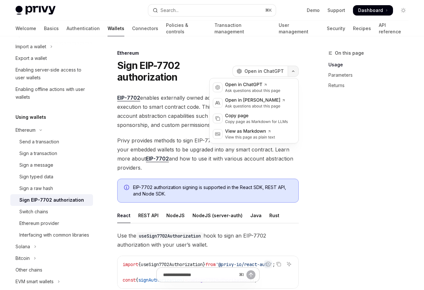
click at [296, 74] on button "button" at bounding box center [293, 71] width 11 height 11
click at [244, 117] on div "Copy page" at bounding box center [256, 115] width 63 height 6
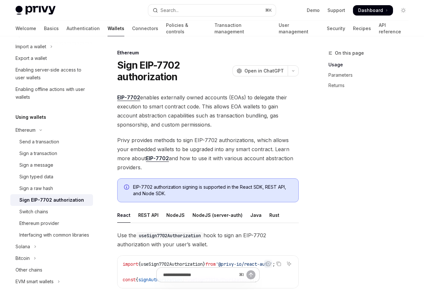
scroll to position [0, 0]
click at [296, 75] on button "button" at bounding box center [293, 71] width 11 height 11
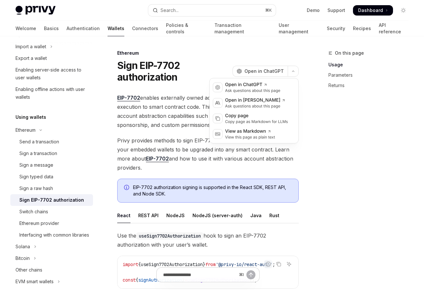
click at [330, 107] on div "On this page Usage Parameters Returns" at bounding box center [365, 169] width 98 height 240
